Goal: Task Accomplishment & Management: Manage account settings

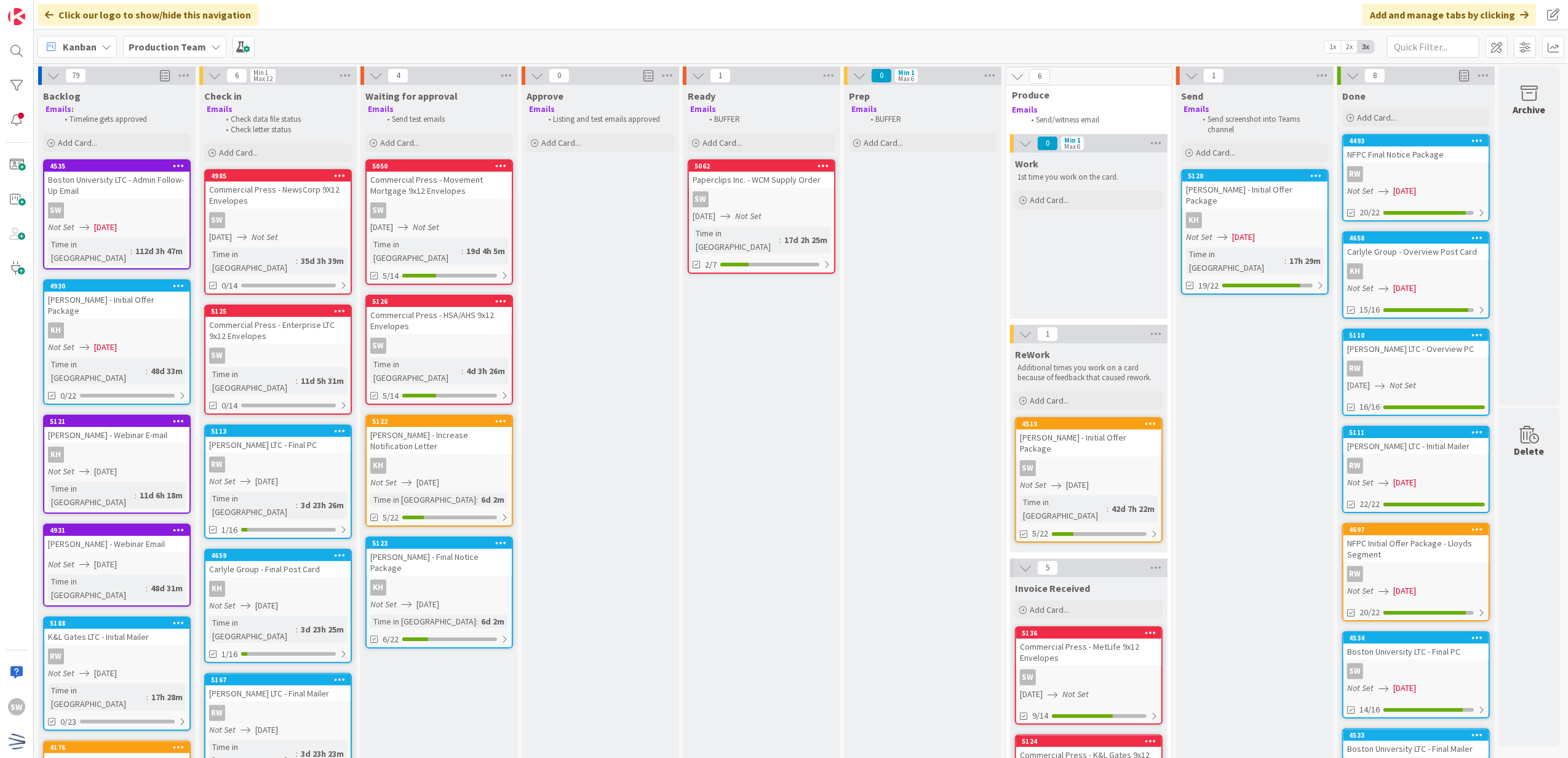
click at [786, 203] on div "SW" at bounding box center [762, 199] width 145 height 16
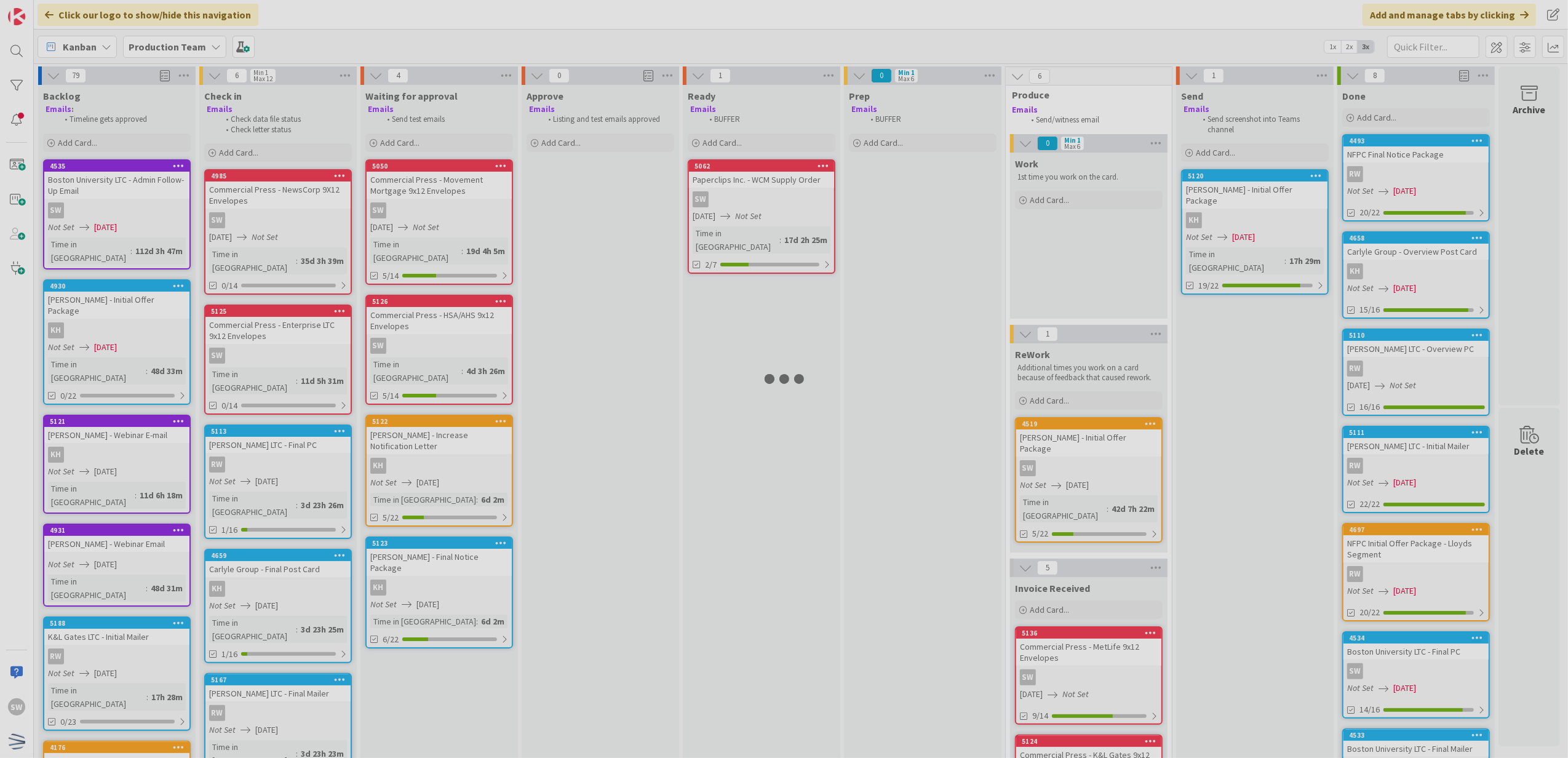
click at [786, 203] on div at bounding box center [784, 379] width 1568 height 758
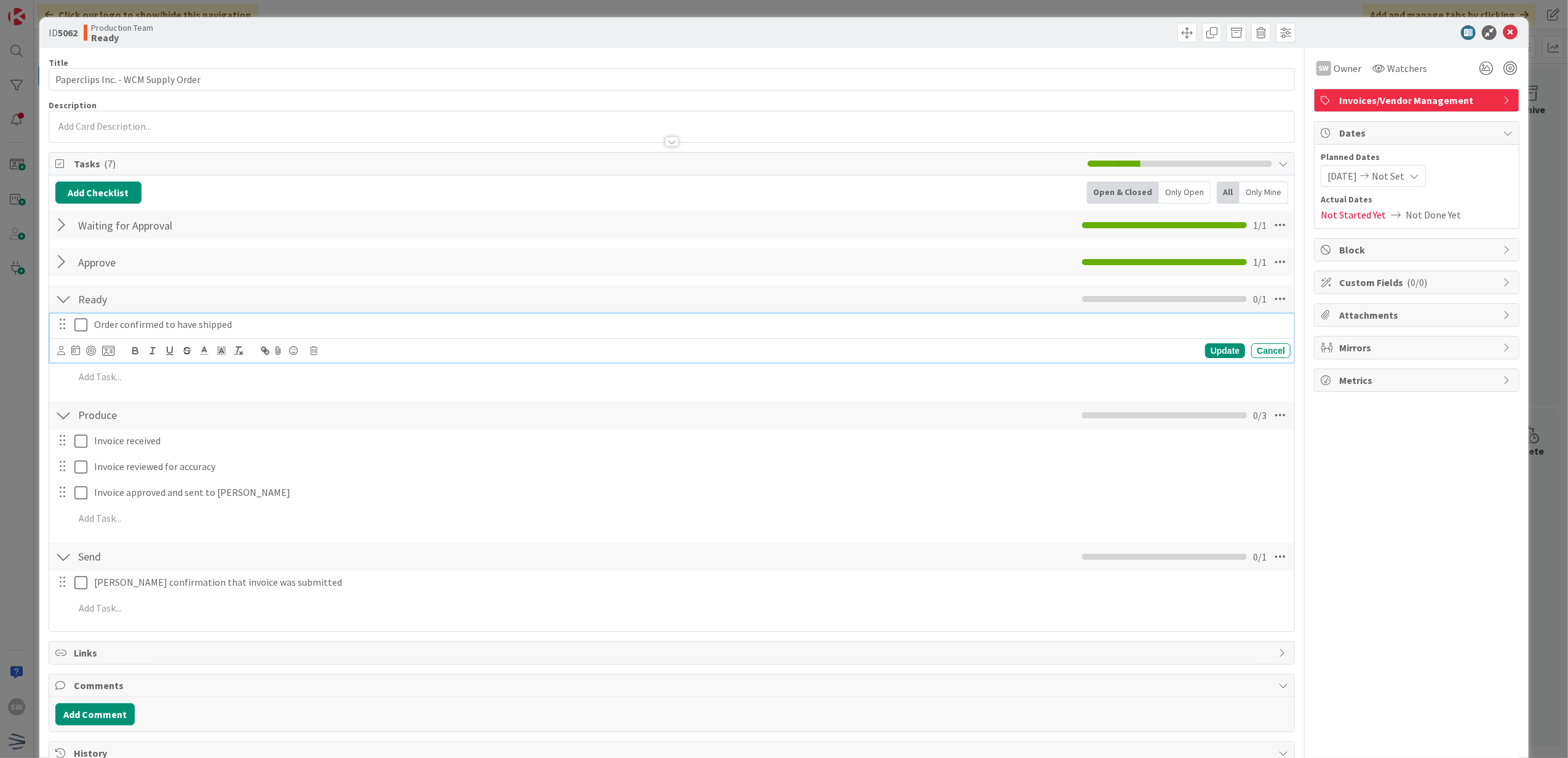
click at [82, 323] on icon at bounding box center [80, 325] width 13 height 15
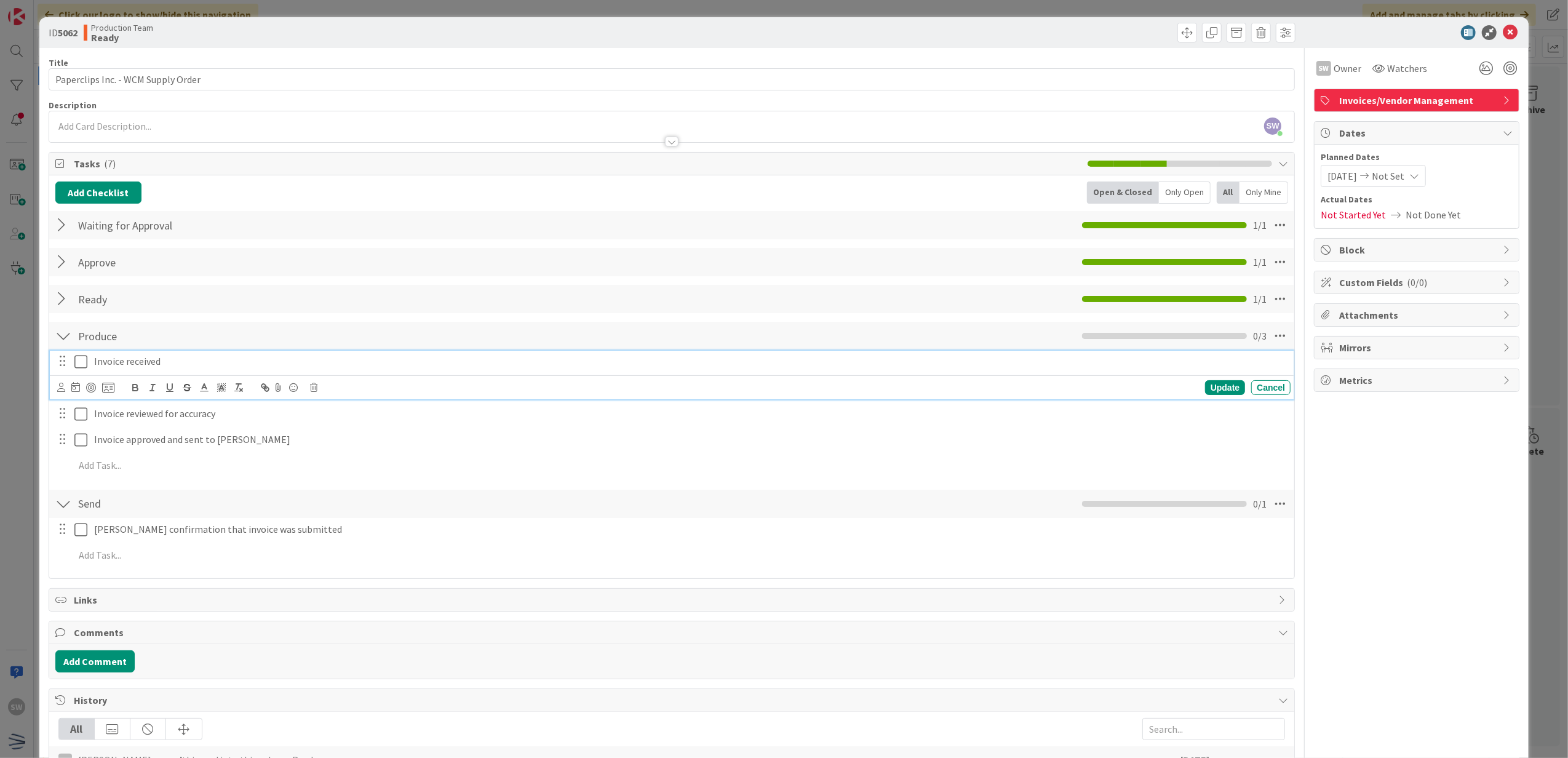
click at [79, 369] on icon at bounding box center [80, 361] width 13 height 15
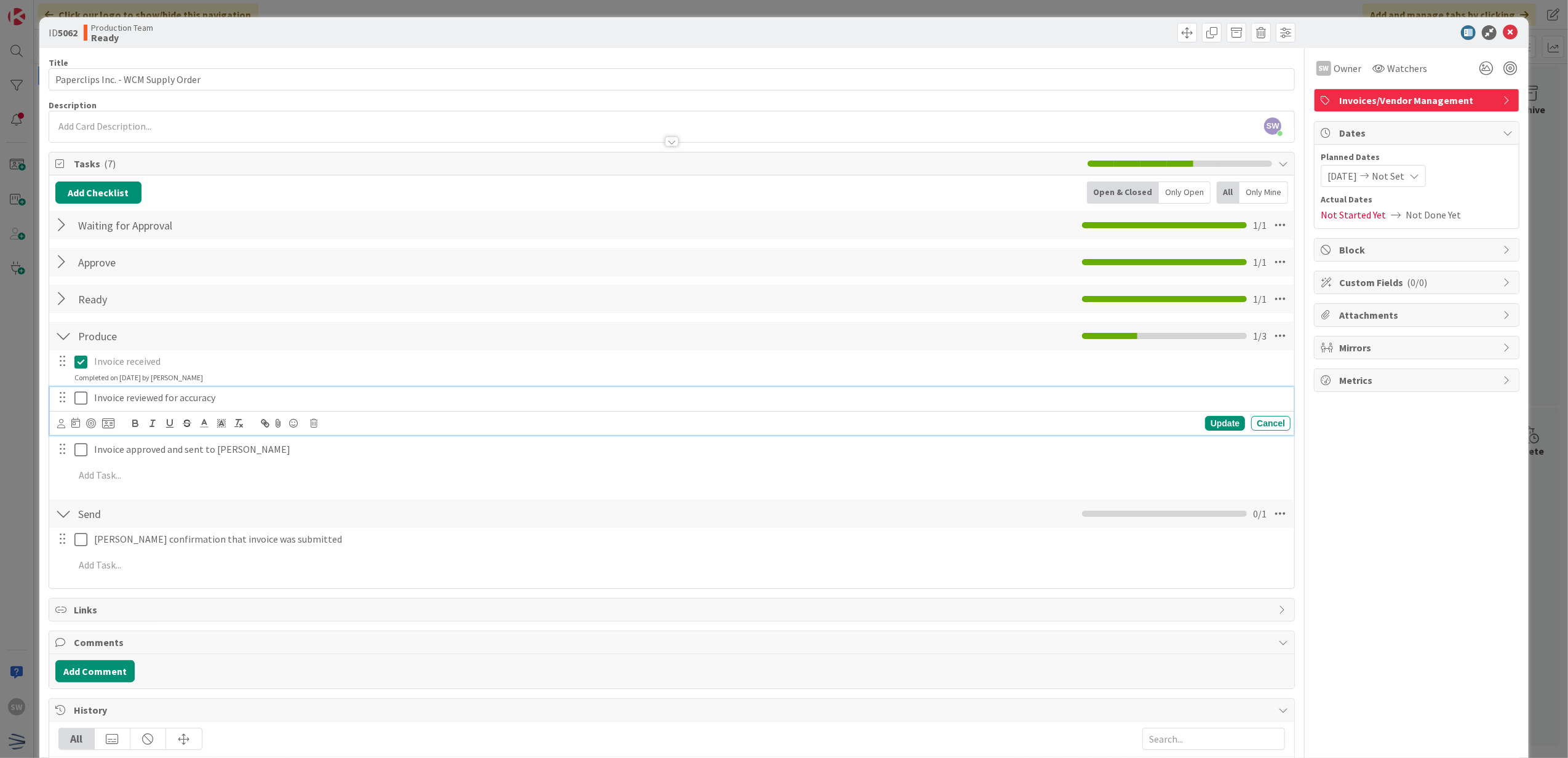
click at [87, 404] on button at bounding box center [81, 397] width 15 height 20
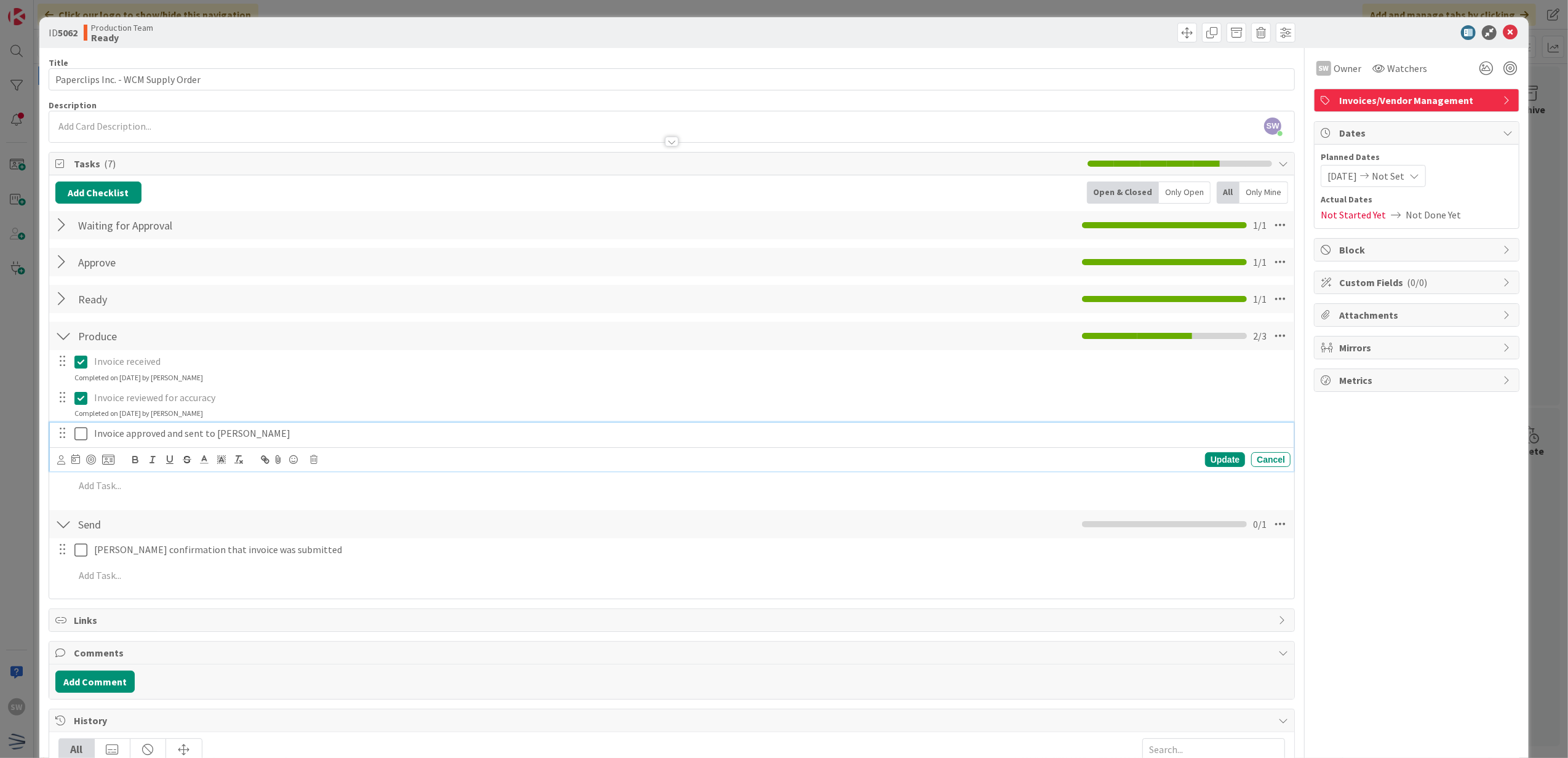
click at [74, 440] on icon at bounding box center [80, 433] width 13 height 15
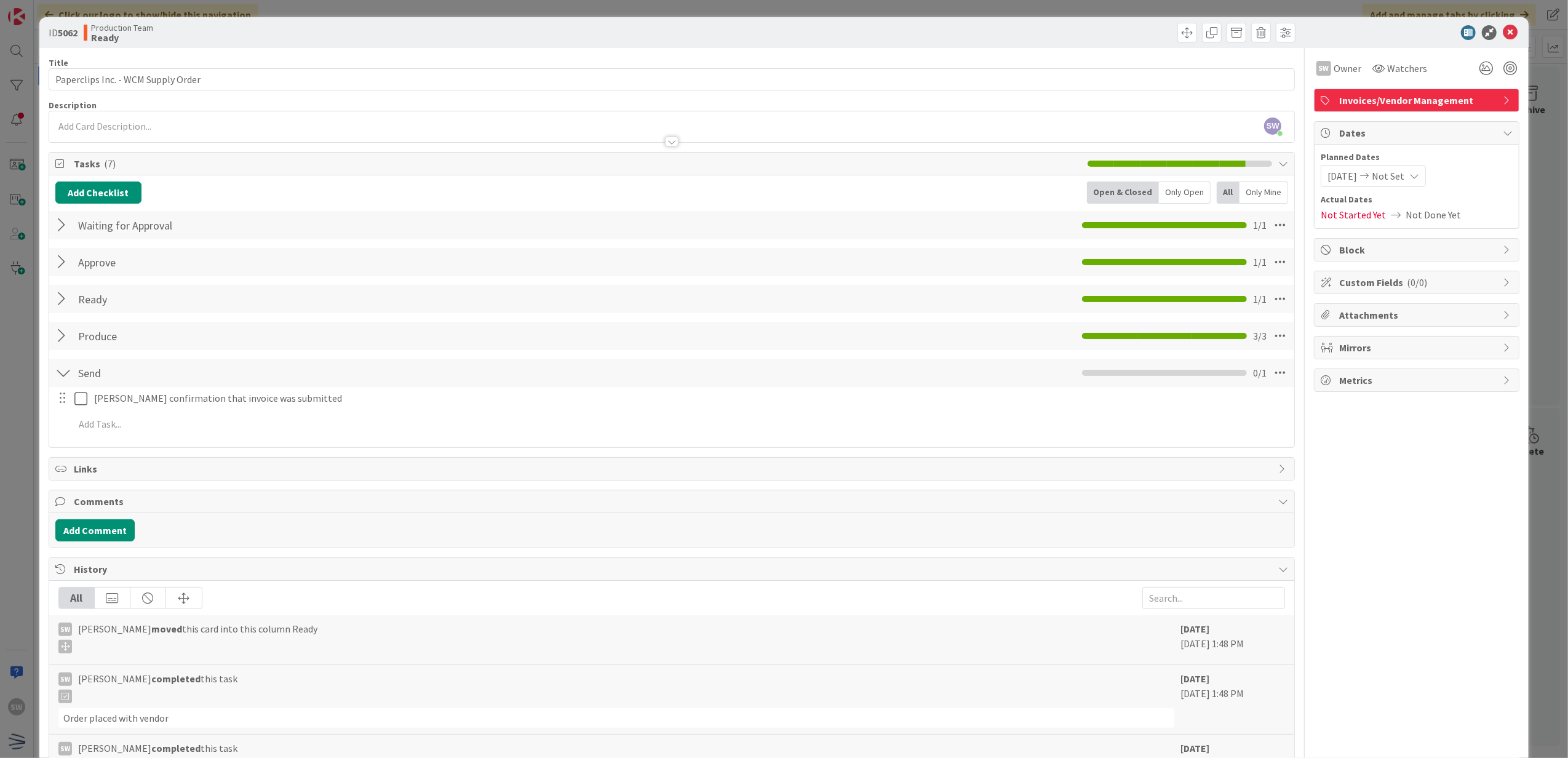
click at [1502, 42] on div "ID 5062 Production Team Ready" at bounding box center [784, 32] width 1490 height 30
click at [1503, 34] on icon at bounding box center [1510, 32] width 15 height 15
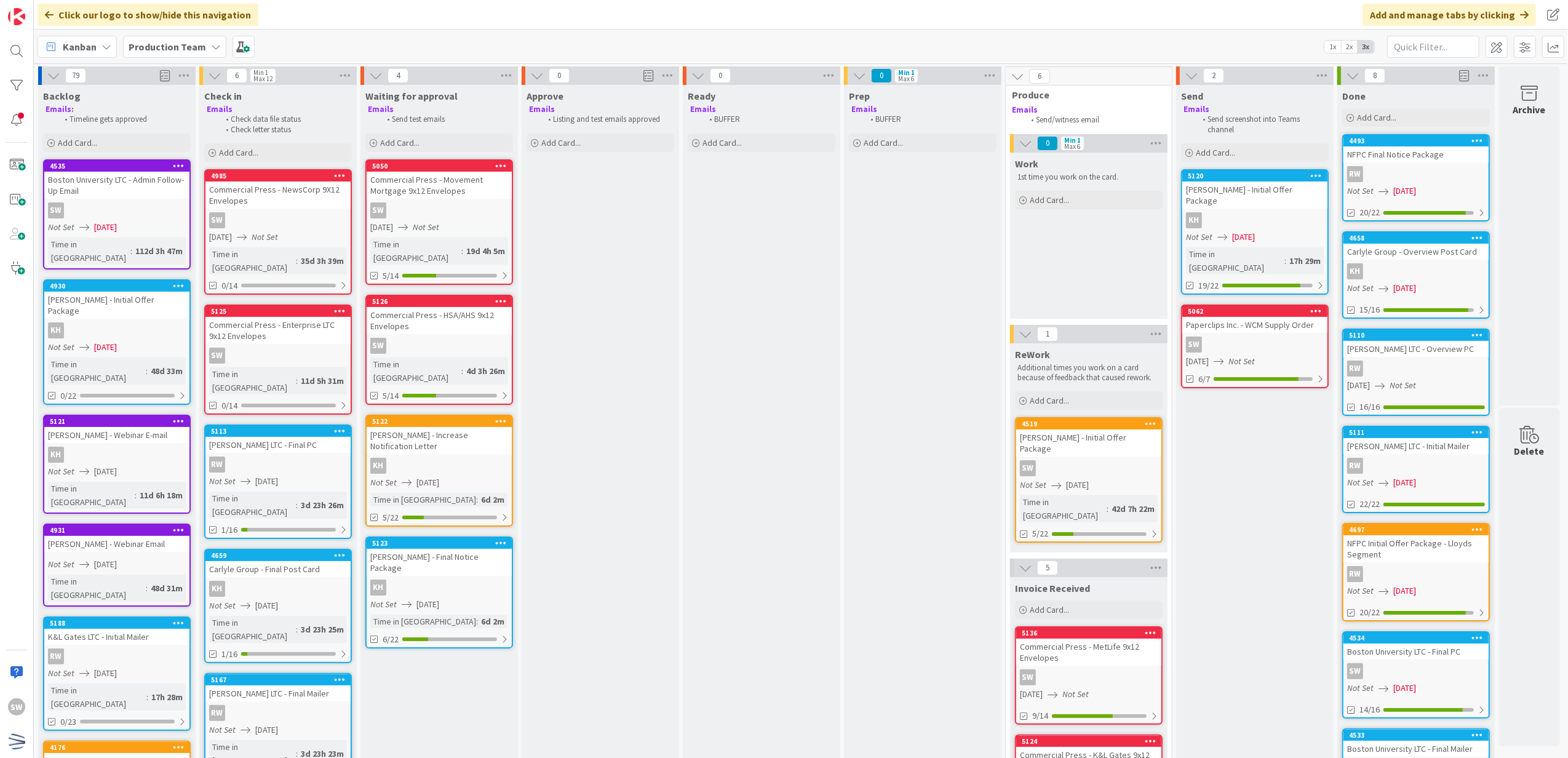
click at [459, 225] on div "[DATE] Not Set" at bounding box center [441, 227] width 141 height 13
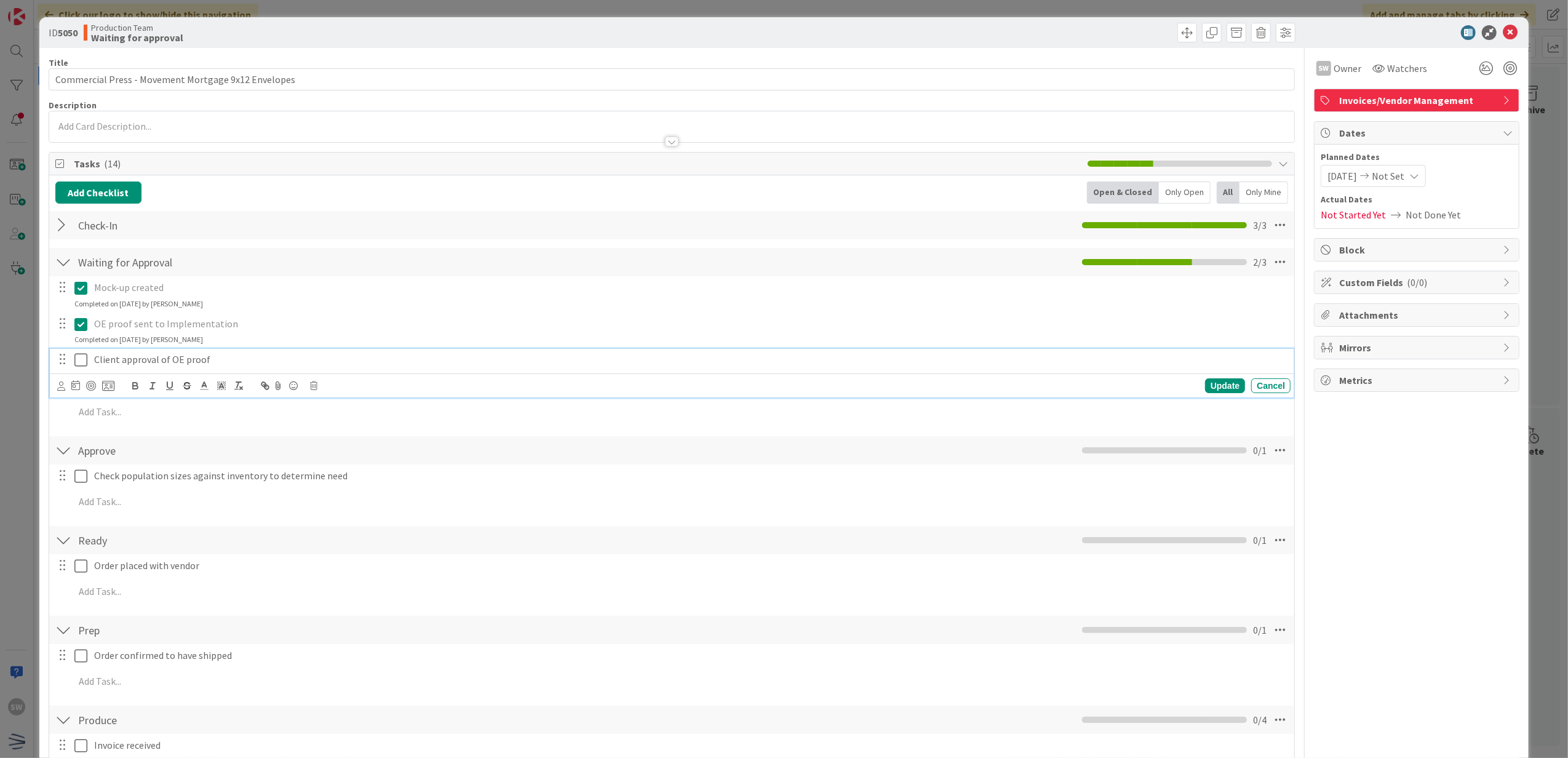
click at [77, 362] on icon at bounding box center [80, 360] width 13 height 15
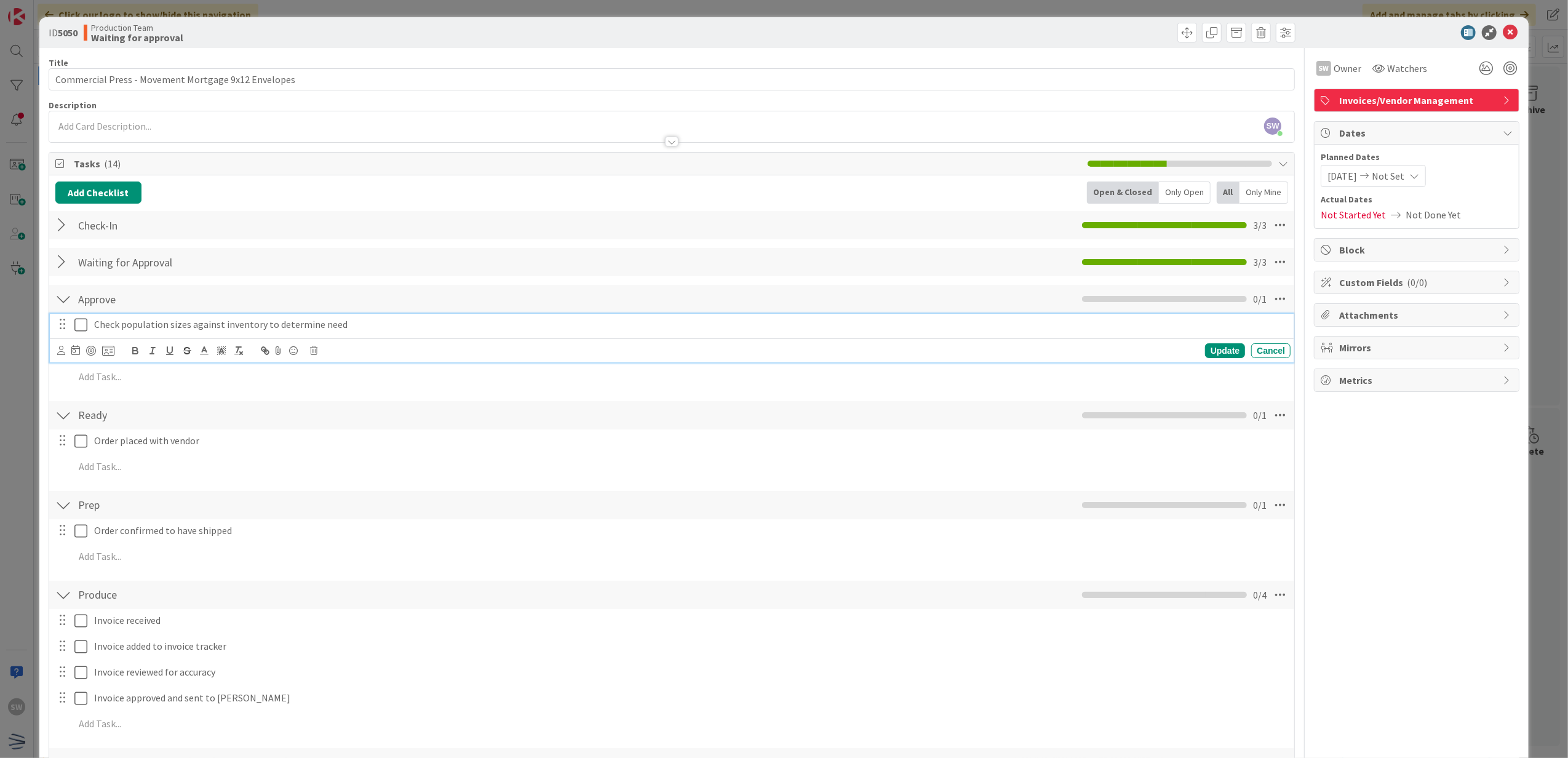
click at [81, 326] on icon at bounding box center [80, 325] width 13 height 15
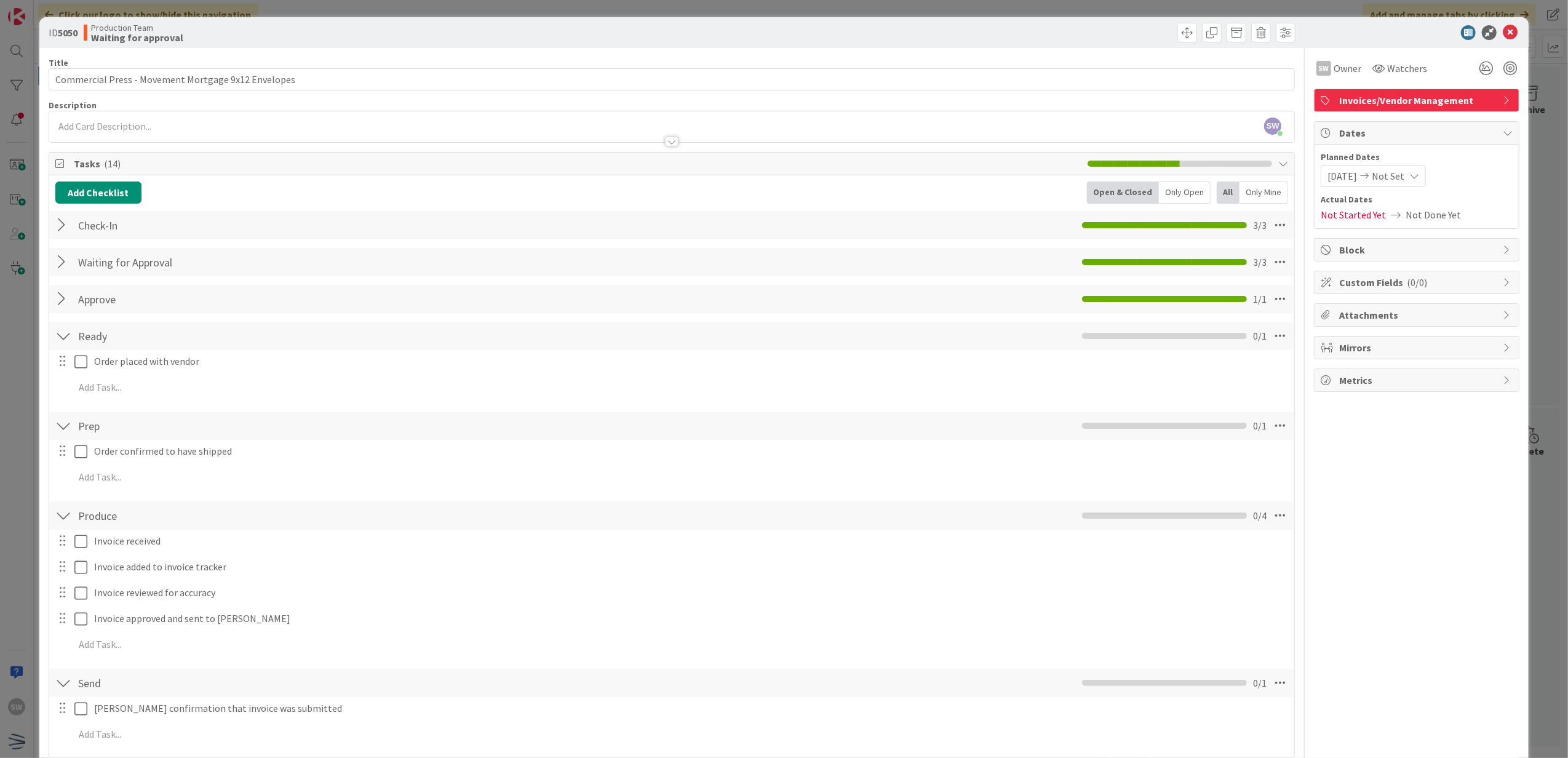
click at [80, 373] on div "Order placed with vendor Update Cancel" at bounding box center [672, 361] width 1245 height 22
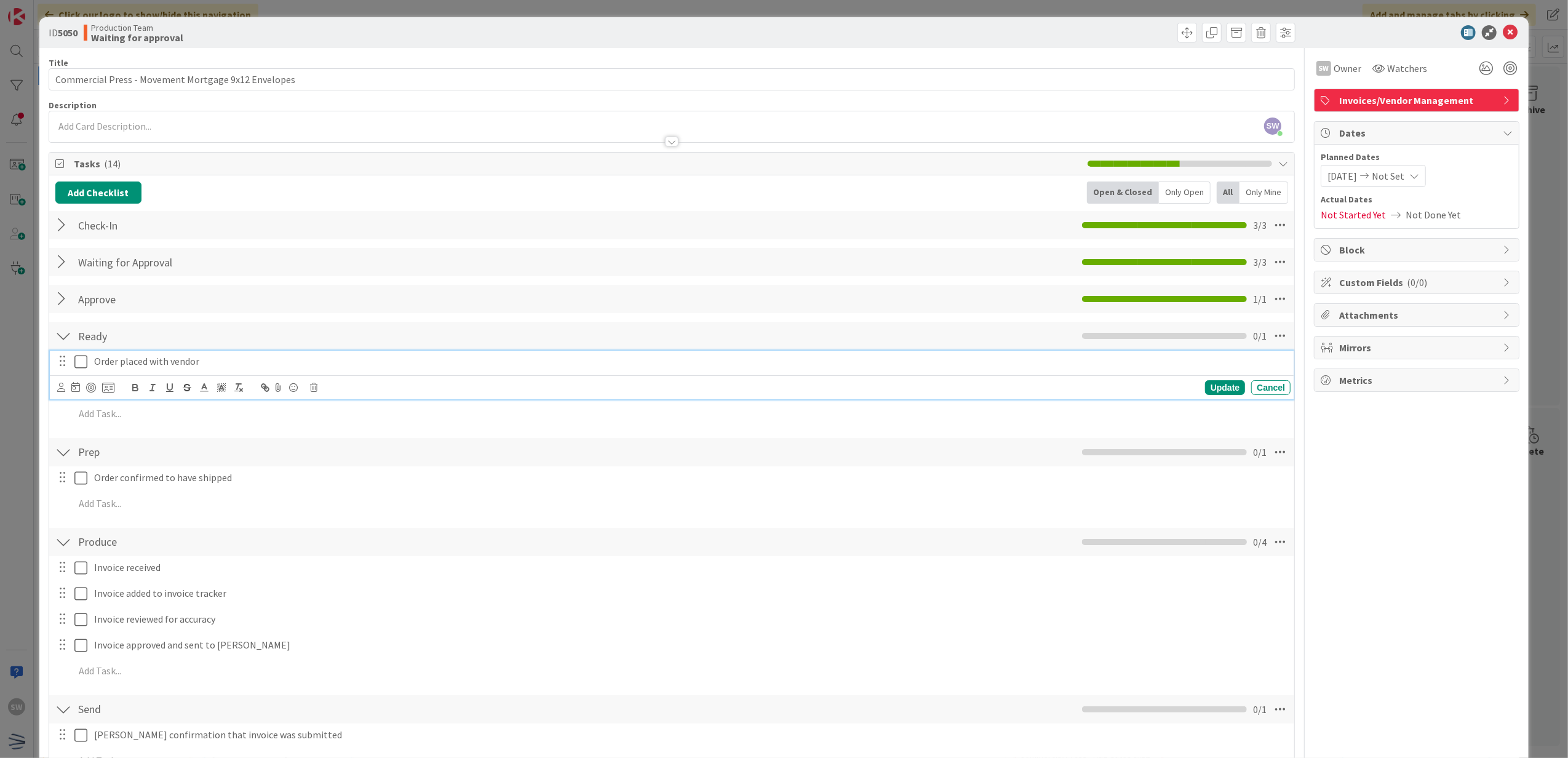
click at [86, 358] on icon at bounding box center [80, 361] width 13 height 15
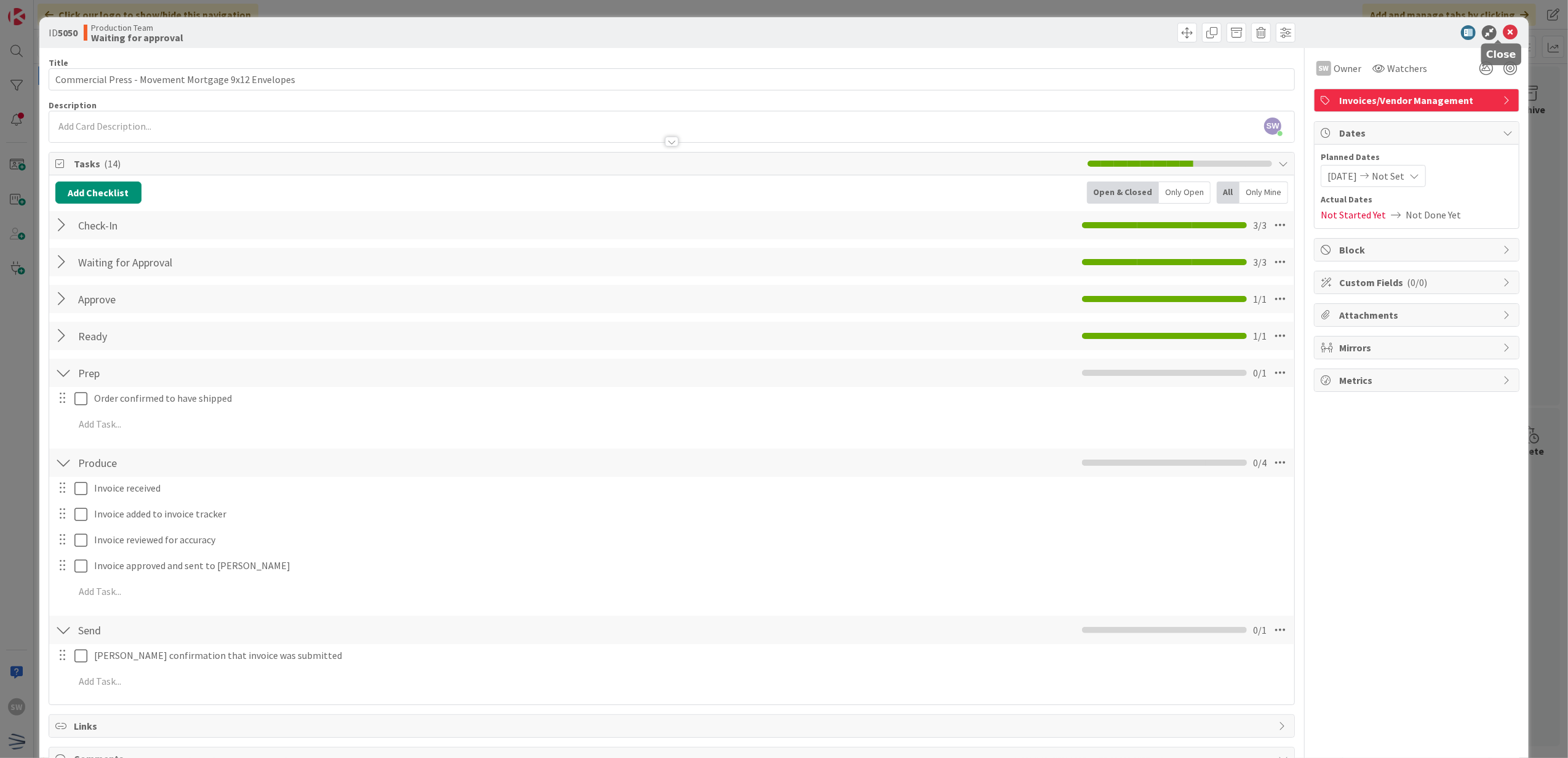
click at [1503, 30] on icon at bounding box center [1510, 32] width 15 height 15
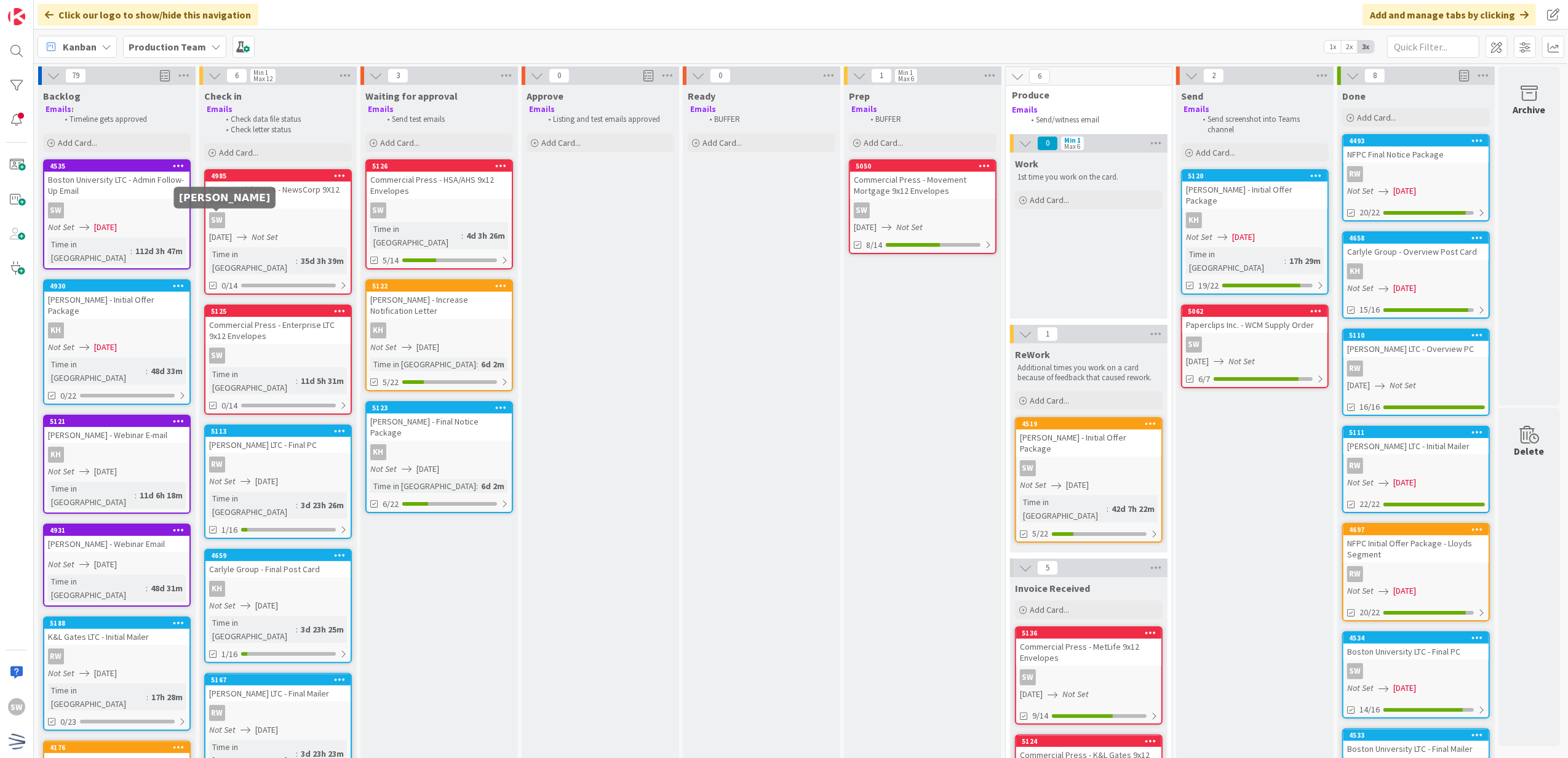
click at [320, 234] on div "[DATE] Not Set" at bounding box center [279, 237] width 141 height 13
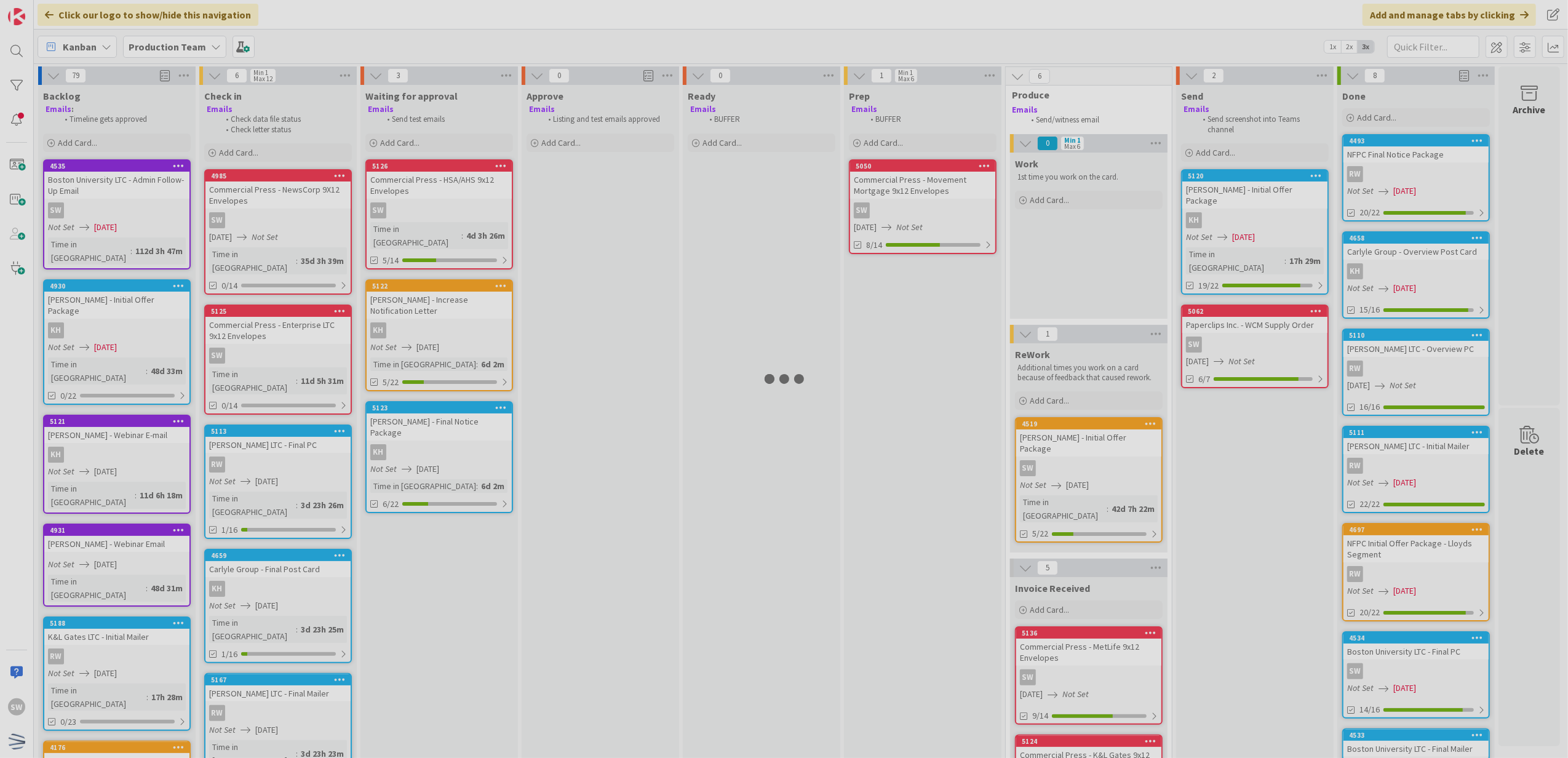
click at [320, 234] on div at bounding box center [784, 379] width 1568 height 758
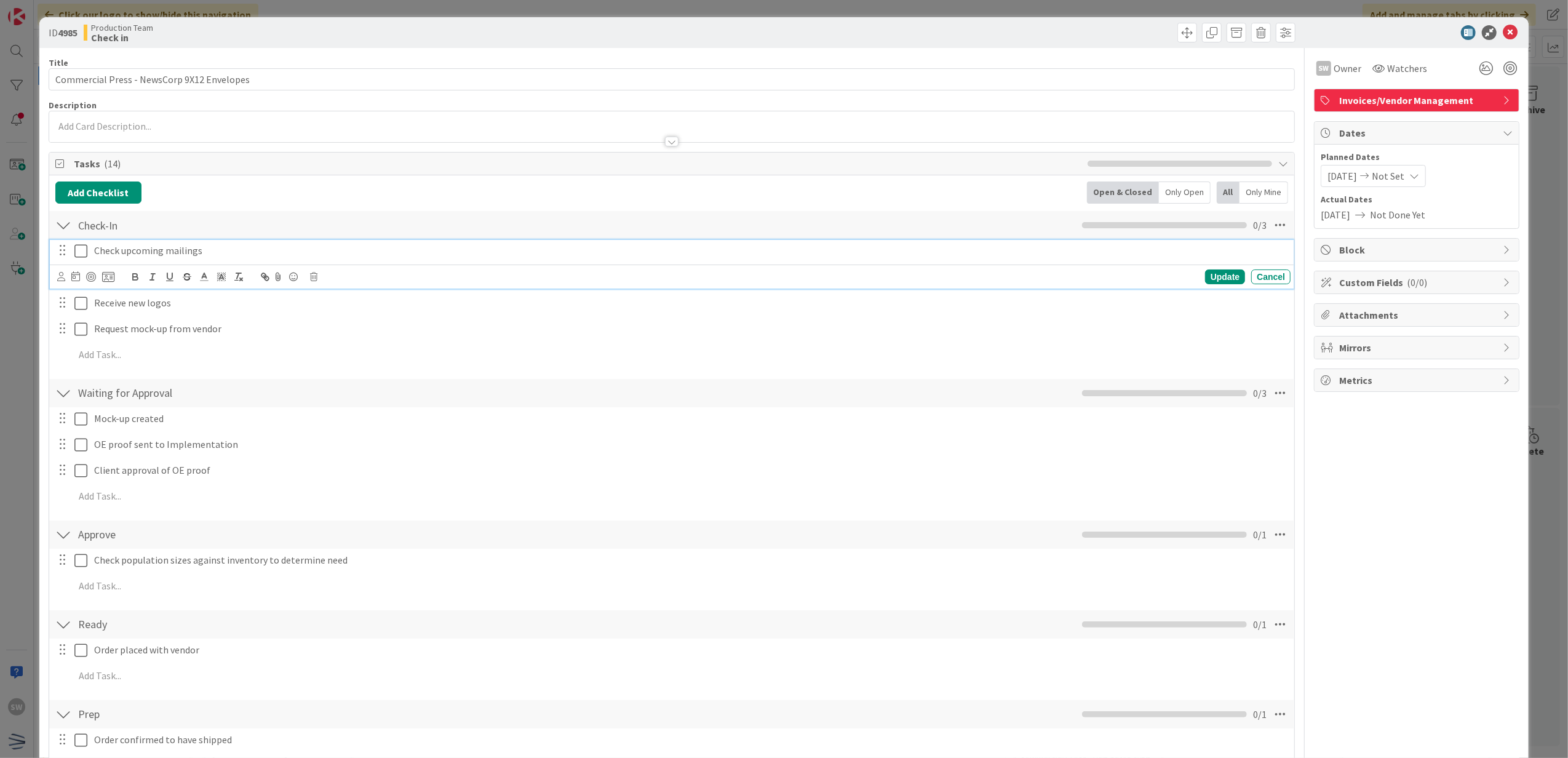
click at [82, 251] on icon at bounding box center [80, 251] width 13 height 15
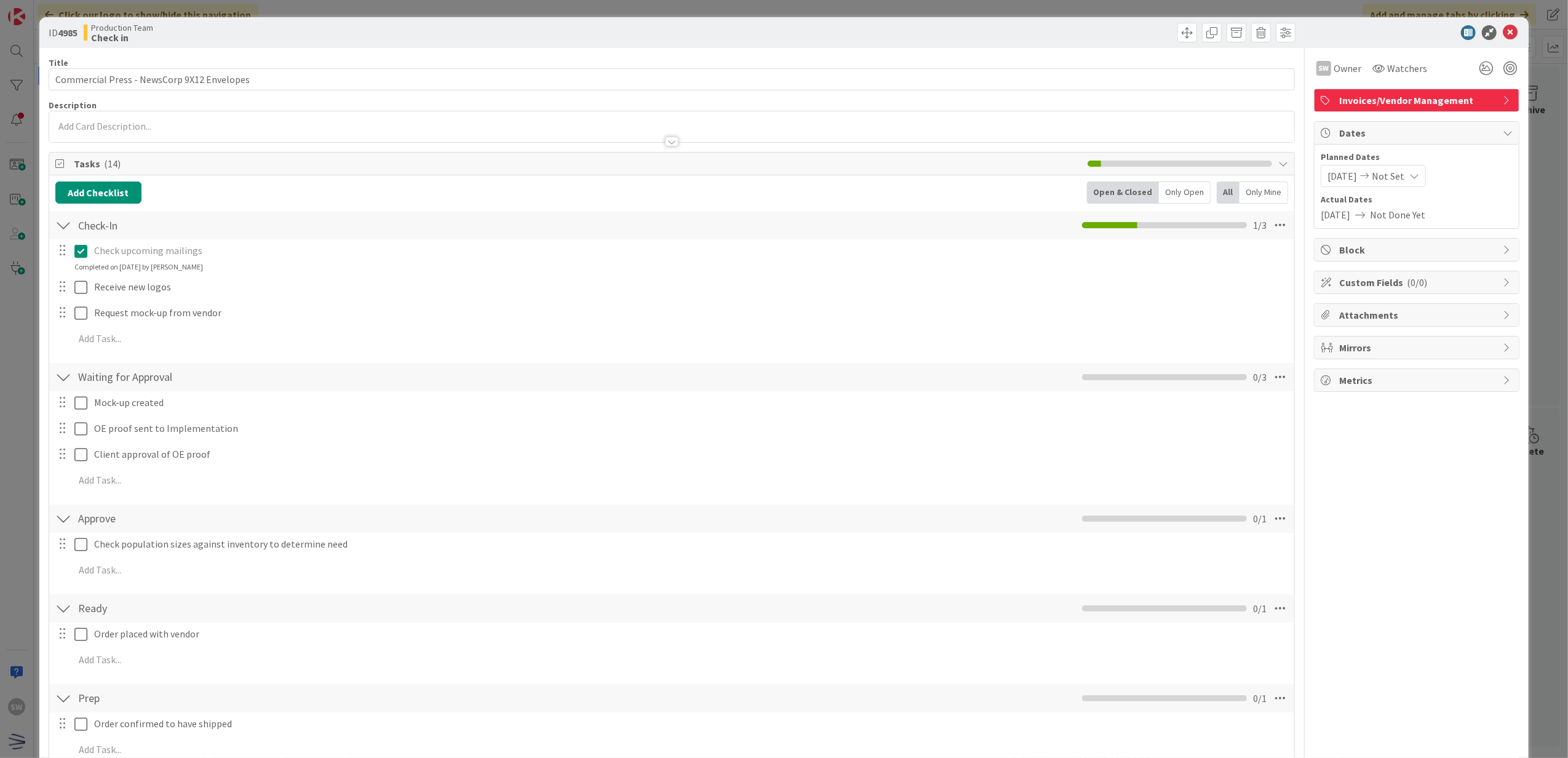
click at [72, 284] on div at bounding box center [72, 287] width 34 height 22
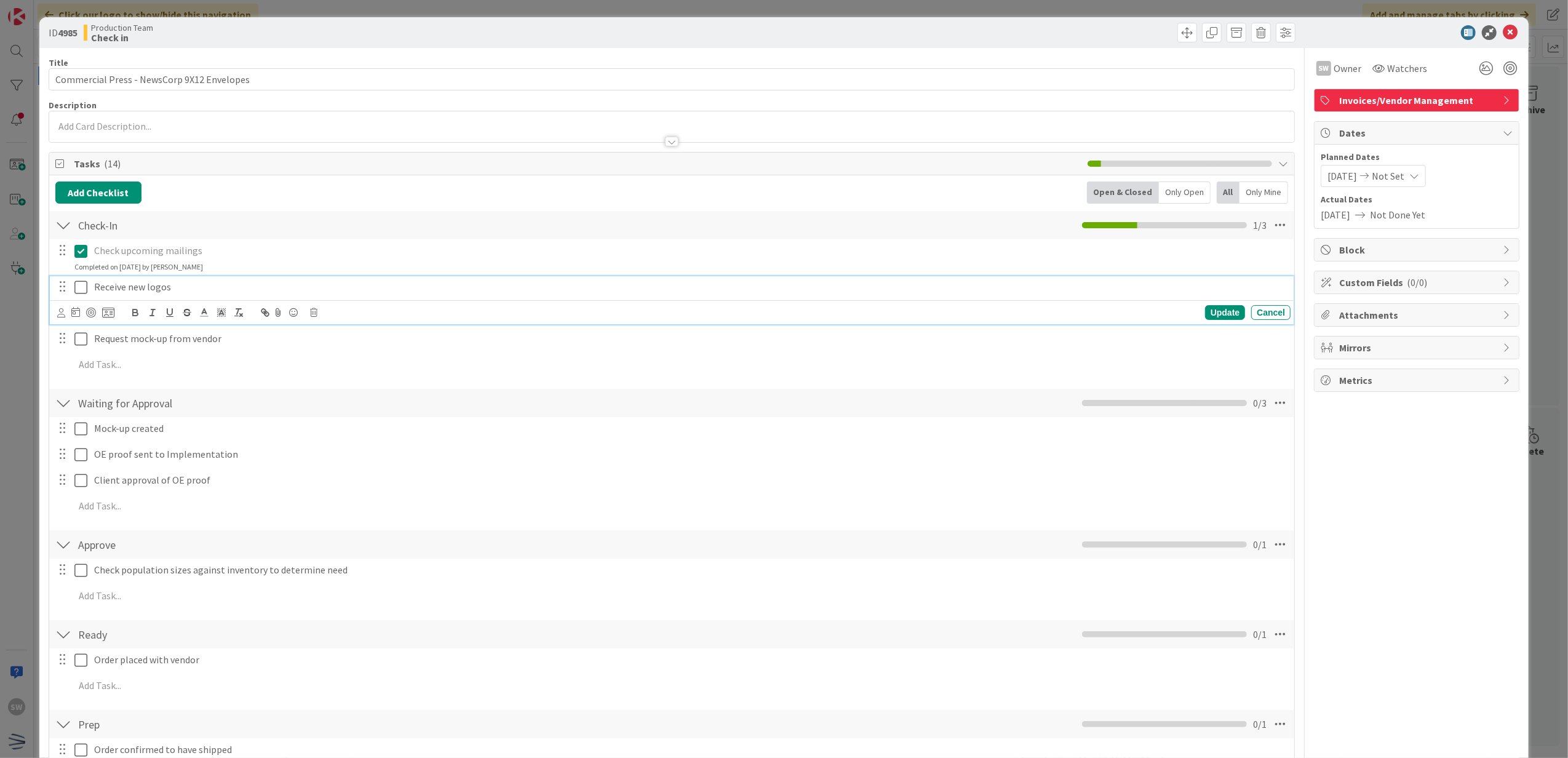
click at [76, 291] on icon at bounding box center [80, 287] width 13 height 15
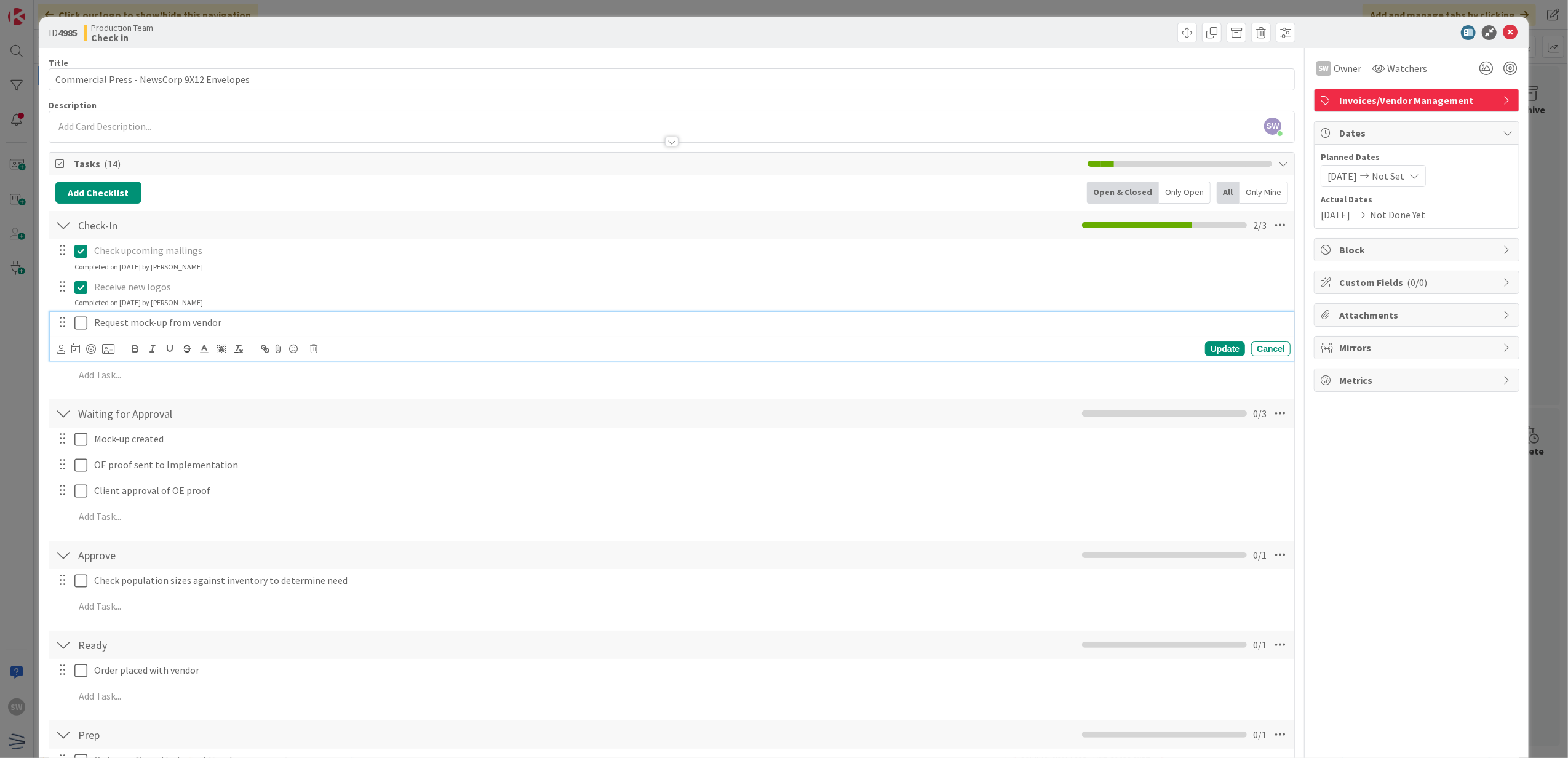
click at [87, 319] on button at bounding box center [81, 322] width 15 height 20
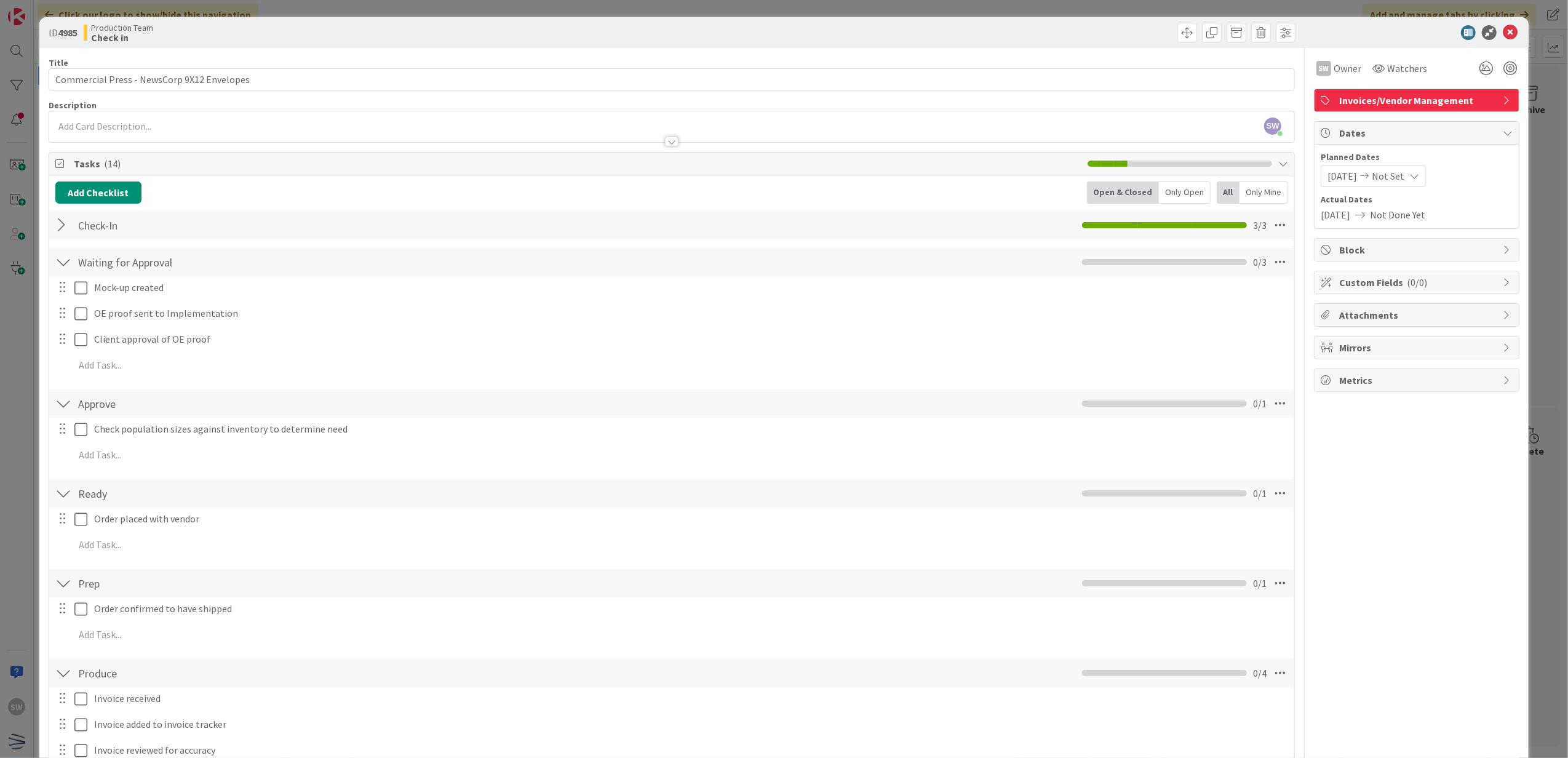
click at [1490, 34] on div at bounding box center [1410, 32] width 218 height 15
click at [1503, 34] on icon at bounding box center [1510, 32] width 15 height 15
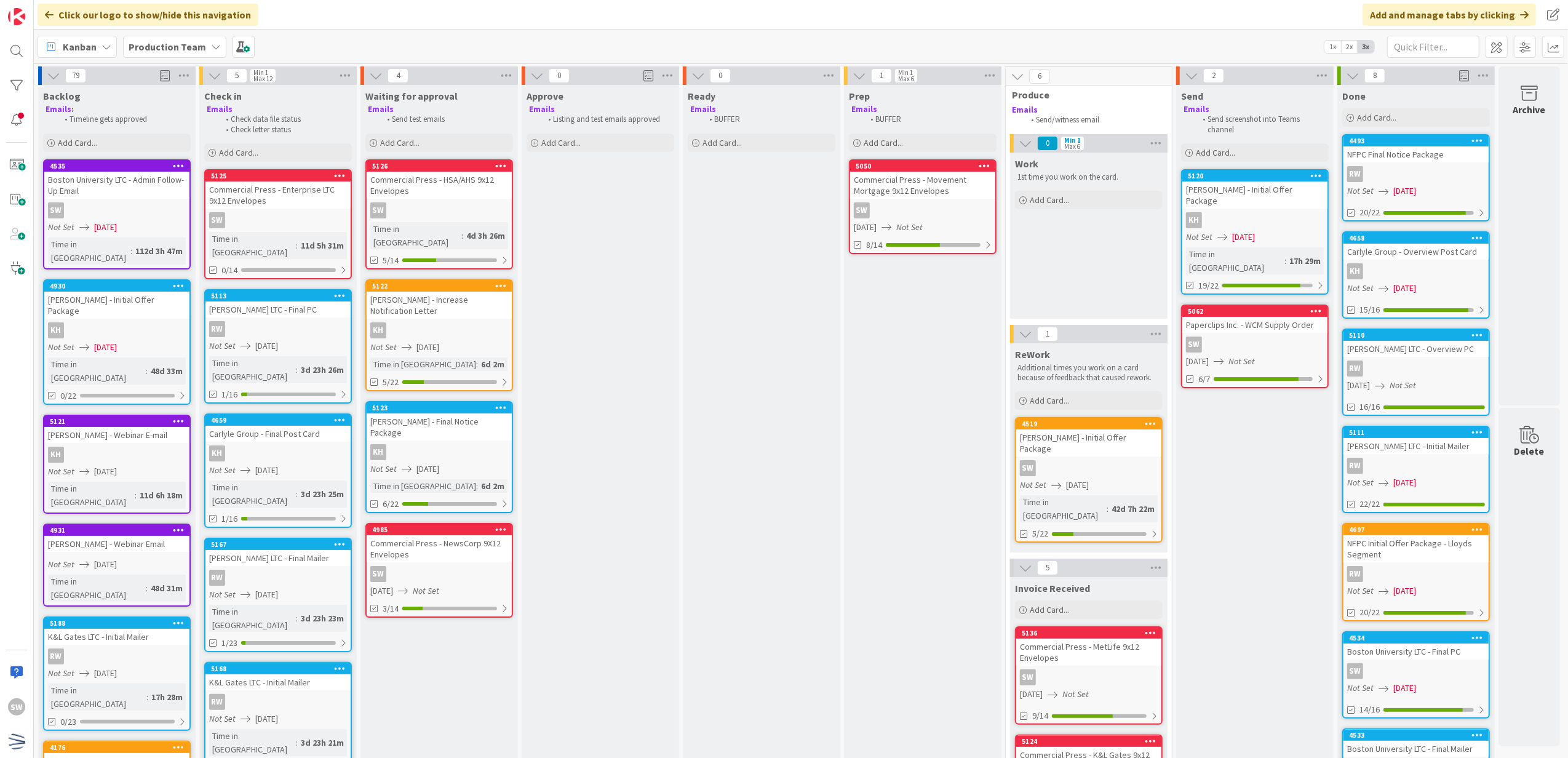
click at [1246, 356] on icon "Not Set" at bounding box center [1242, 361] width 27 height 11
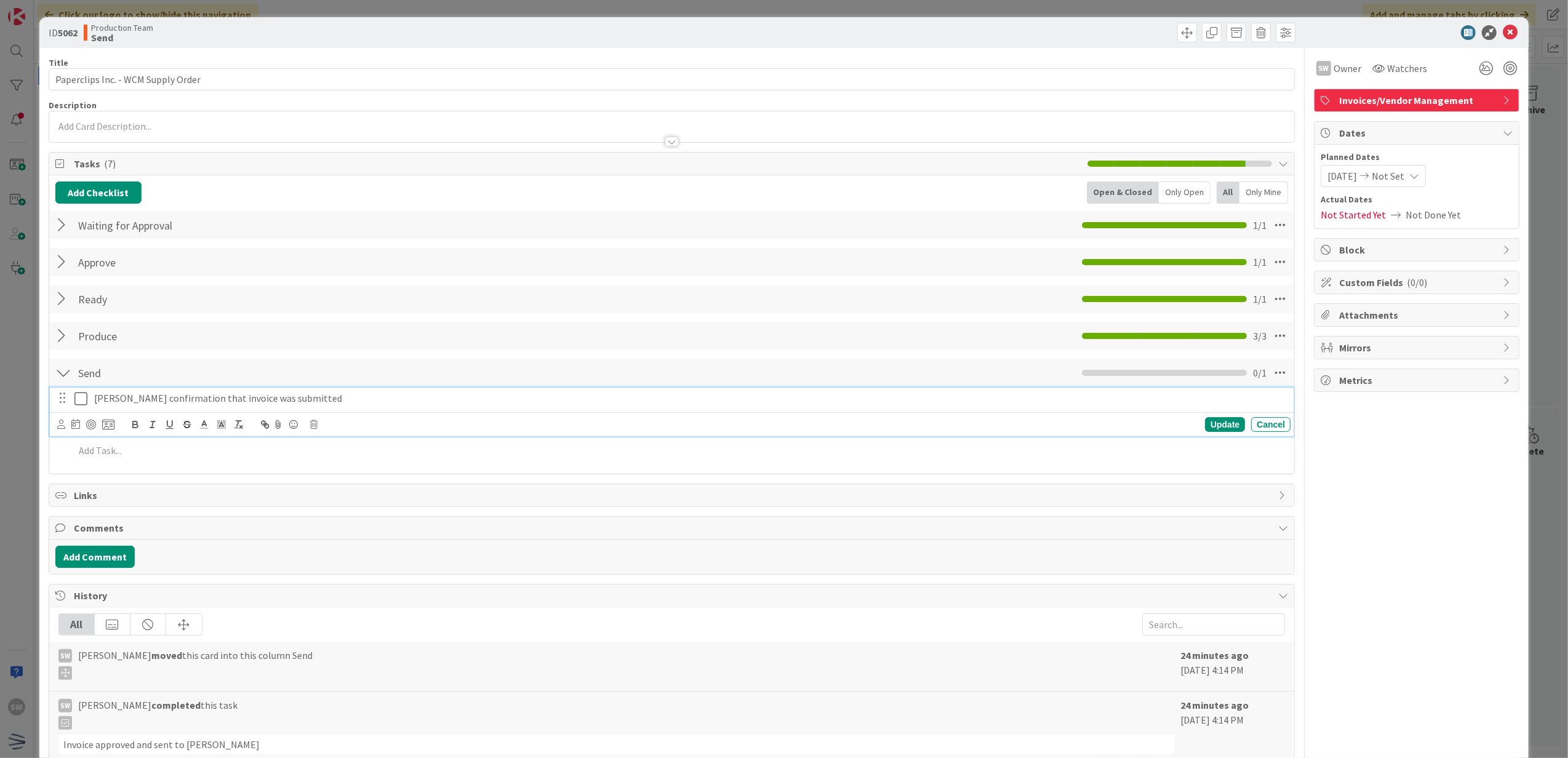
click at [84, 408] on button at bounding box center [81, 398] width 15 height 20
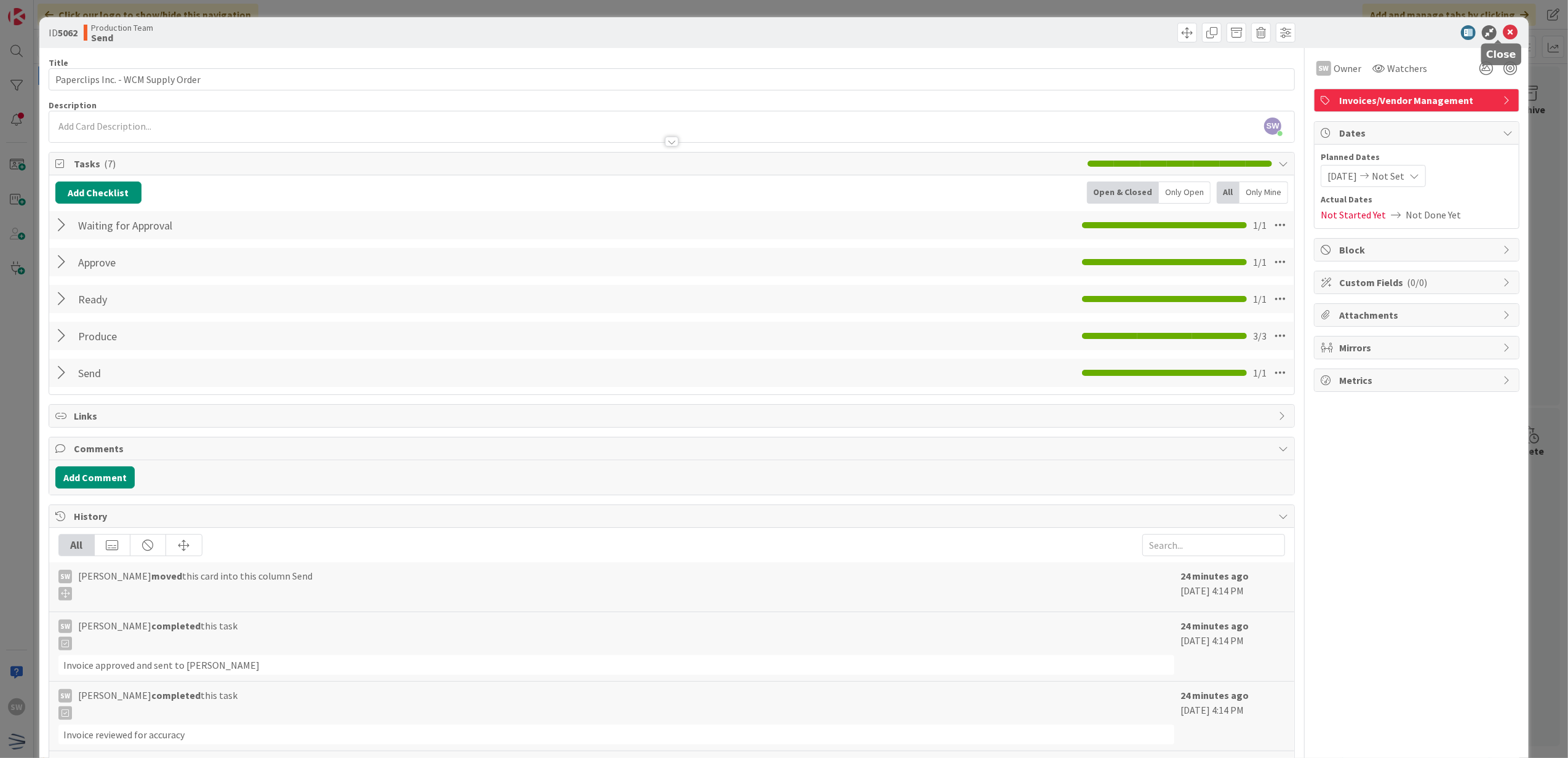
click at [1503, 30] on icon at bounding box center [1510, 32] width 15 height 15
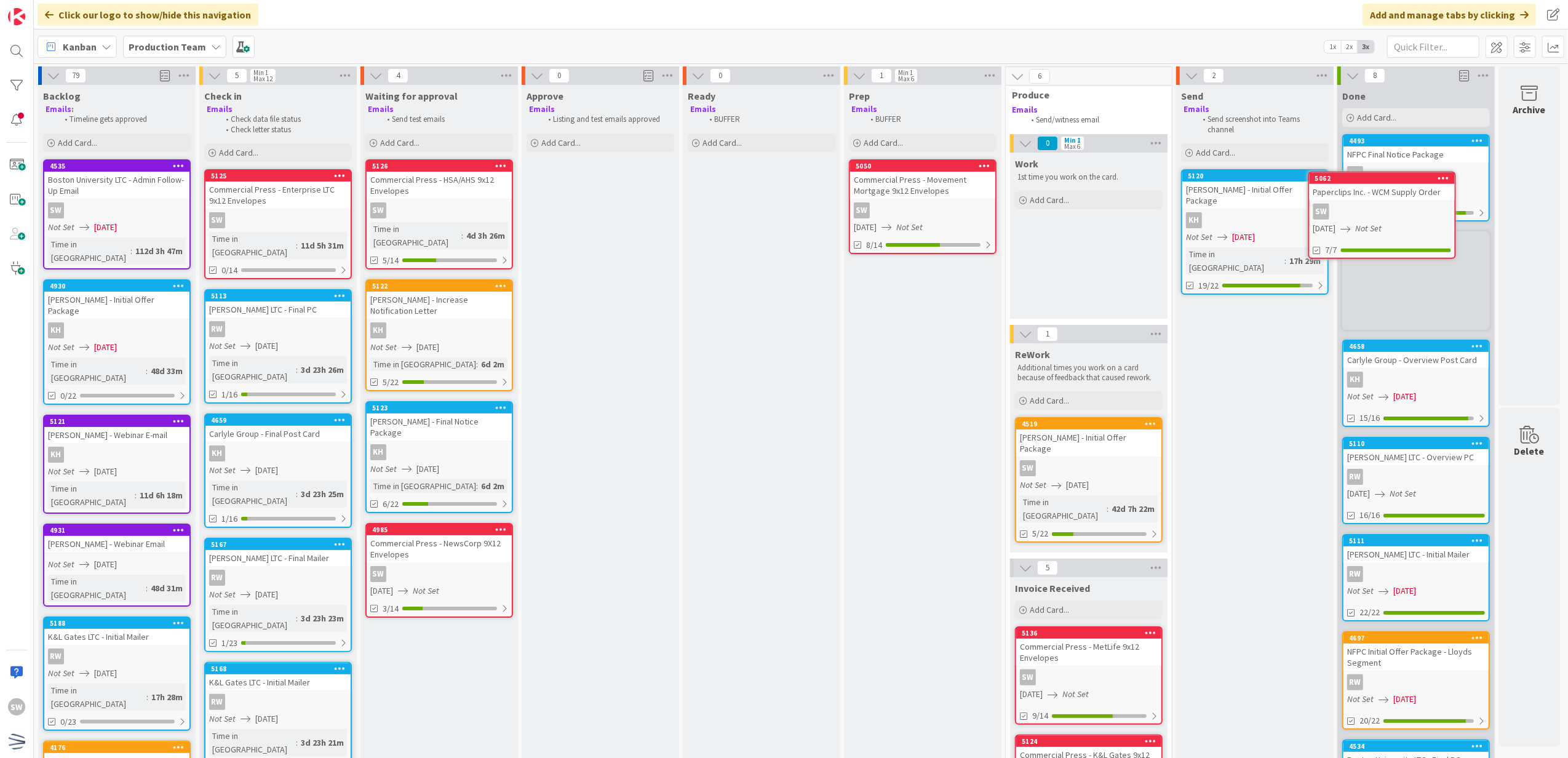
scroll to position [0, 9]
